Goal: Task Accomplishment & Management: Complete application form

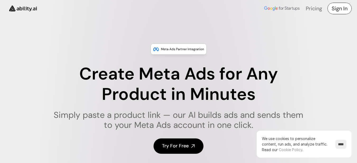
click at [343, 7] on h4 "Sign In" at bounding box center [340, 8] width 16 height 7
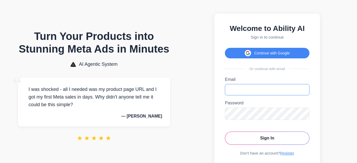
click at [274, 95] on input "Email" at bounding box center [267, 89] width 85 height 11
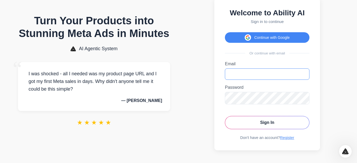
scroll to position [24, 0]
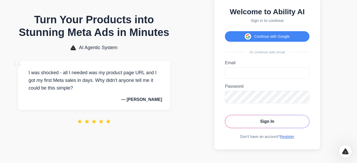
click at [285, 136] on link "Register" at bounding box center [287, 137] width 14 height 4
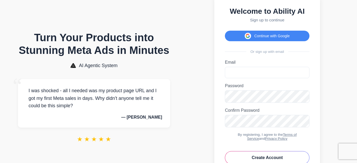
scroll to position [26, 0]
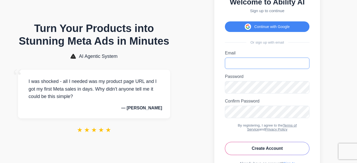
click at [250, 66] on input "Email" at bounding box center [267, 63] width 85 height 11
drag, startPoint x: 260, startPoint y: 67, endPoint x: 221, endPoint y: 67, distance: 38.6
click at [221, 67] on div "**********" at bounding box center [267, 81] width 106 height 189
type input "**********"
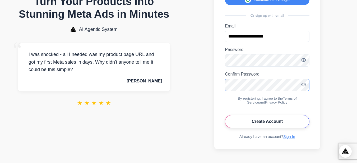
scroll to position [63, 0]
click at [260, 124] on button "Create Account" at bounding box center [267, 121] width 85 height 13
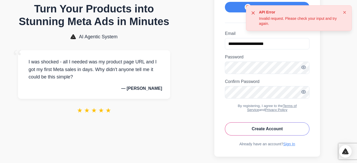
scroll to position [37, 0]
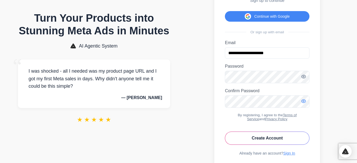
click at [306, 104] on icon "Toggle password visibility" at bounding box center [303, 101] width 5 height 5
click at [304, 77] on icon "Toggle password visibility" at bounding box center [303, 76] width 1 height 1
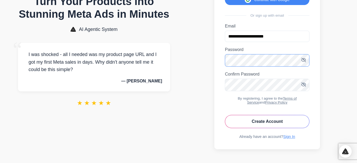
scroll to position [63, 0]
click at [250, 118] on button "Create Account" at bounding box center [267, 121] width 85 height 13
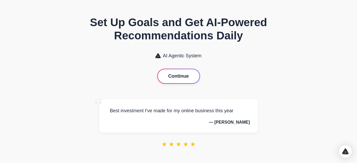
click at [181, 75] on button "Continue" at bounding box center [179, 76] width 42 height 14
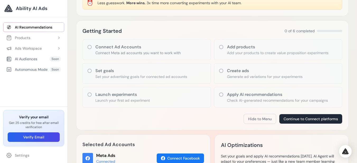
scroll to position [26, 0]
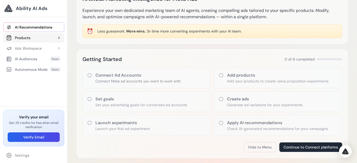
click at [29, 38] on div "Products" at bounding box center [18, 37] width 24 height 5
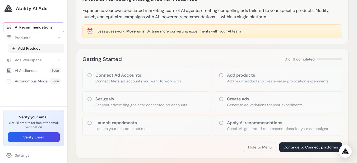
click at [27, 51] on link "Add Product" at bounding box center [36, 49] width 56 height 10
